Goal: Task Accomplishment & Management: Manage account settings

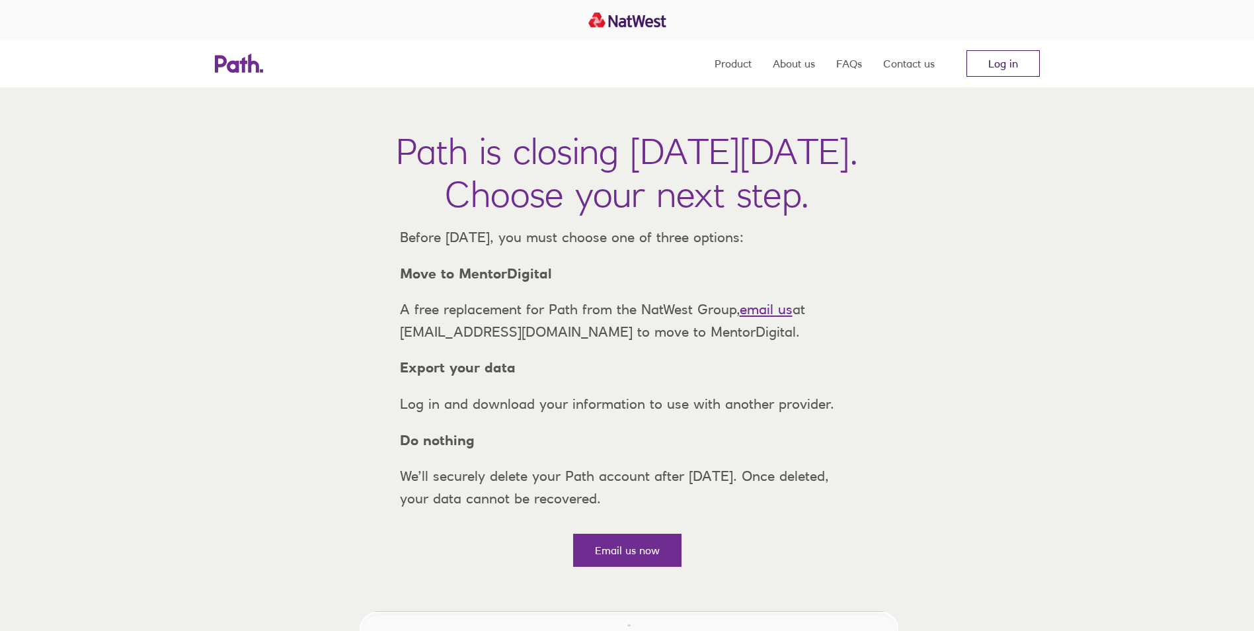
click at [1010, 70] on link "Log in" at bounding box center [1002, 63] width 73 height 26
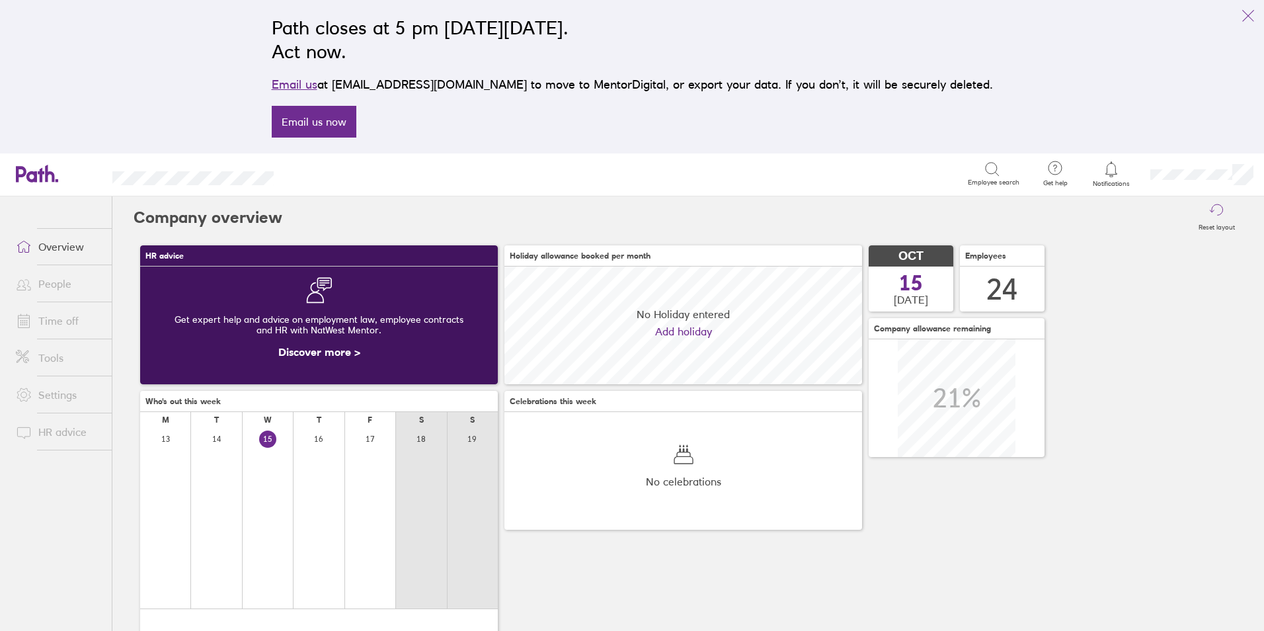
scroll to position [118, 358]
click at [54, 323] on link "Time off" at bounding box center [58, 320] width 106 height 26
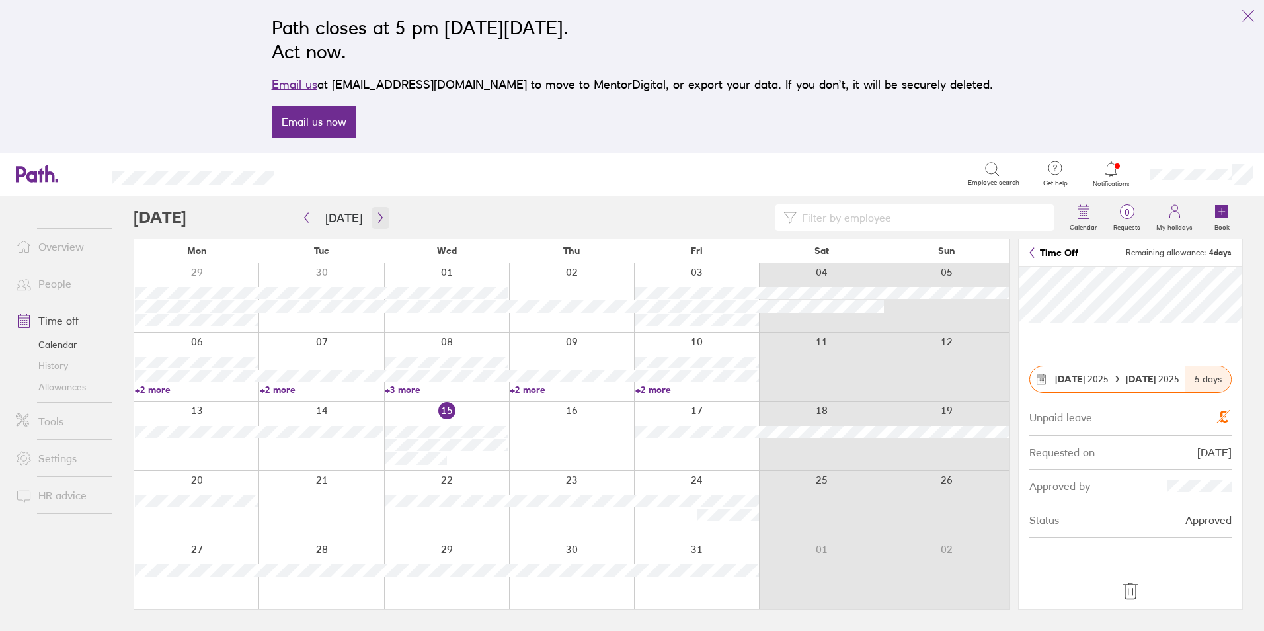
click at [379, 217] on icon "button" at bounding box center [380, 217] width 10 height 11
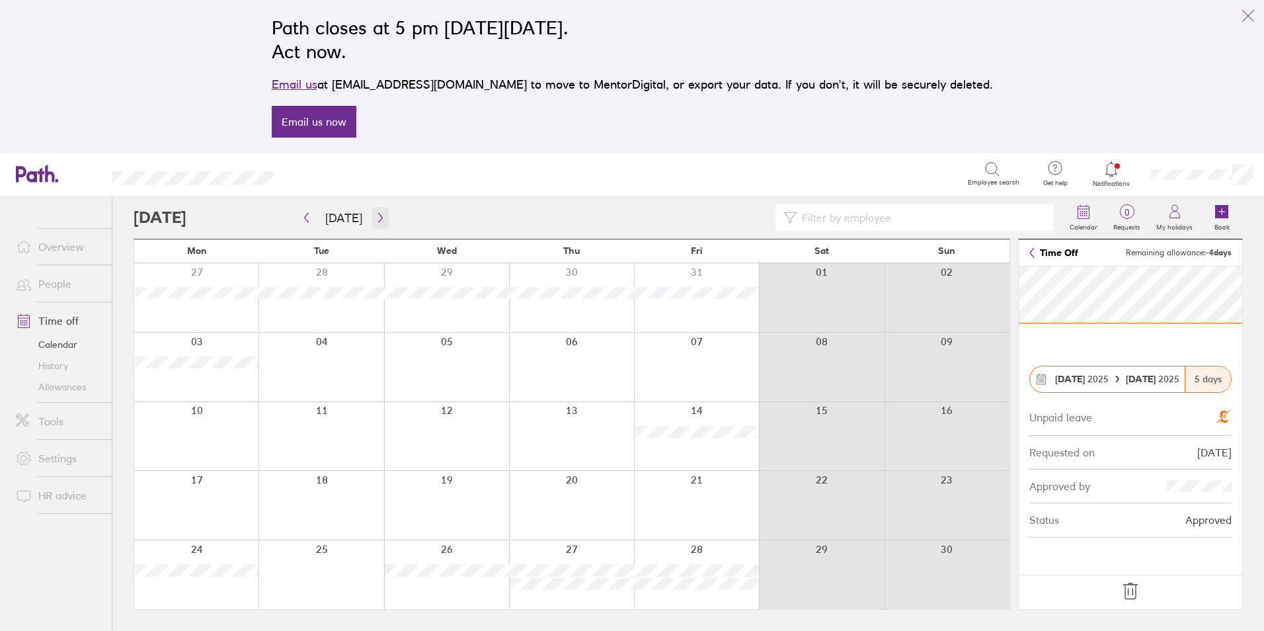
click at [375, 217] on icon "button" at bounding box center [380, 217] width 10 height 11
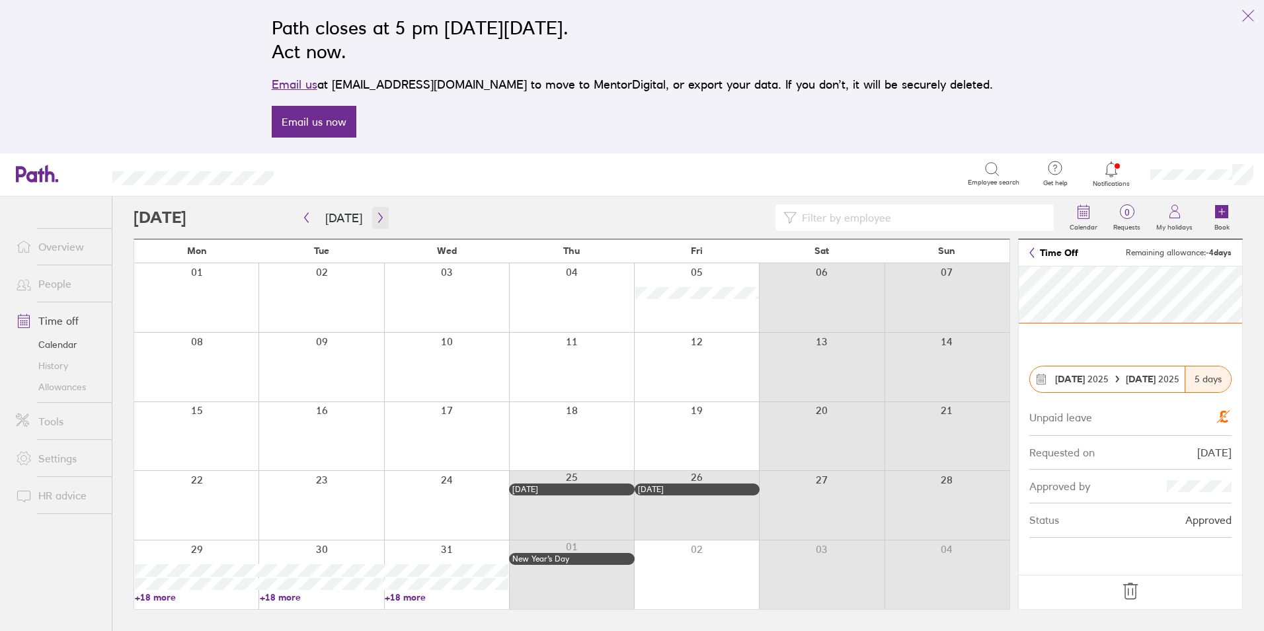
click at [375, 214] on icon "button" at bounding box center [380, 217] width 10 height 11
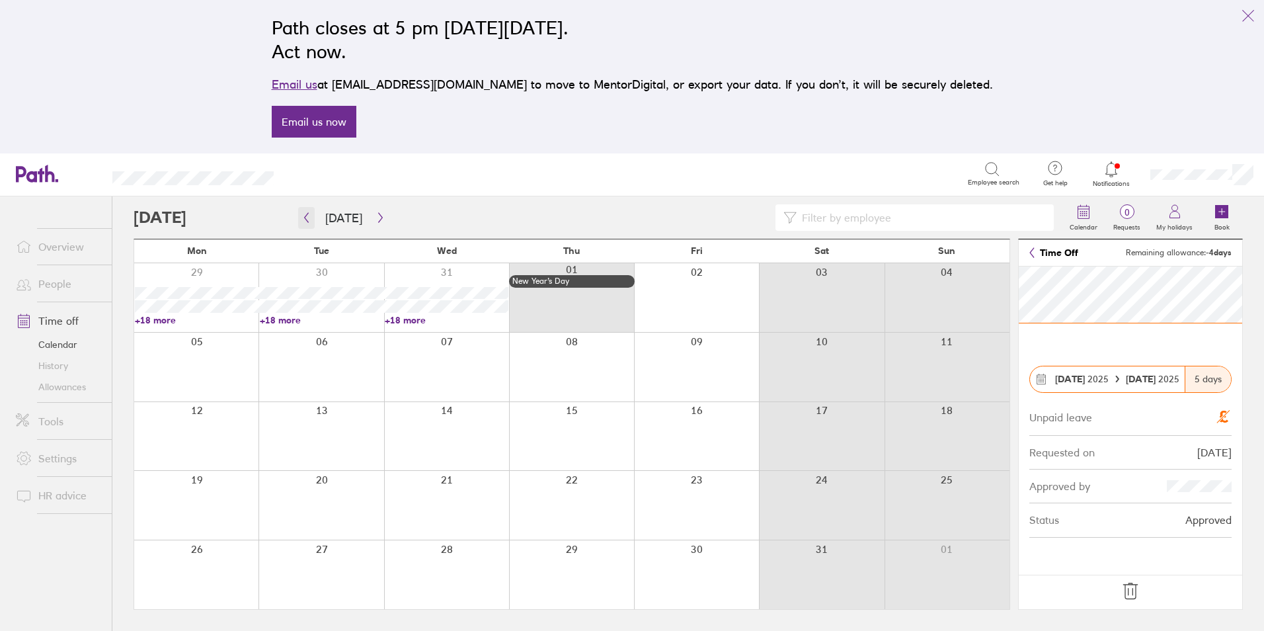
click at [307, 223] on button "button" at bounding box center [306, 218] width 17 height 22
